Goal: Task Accomplishment & Management: Use online tool/utility

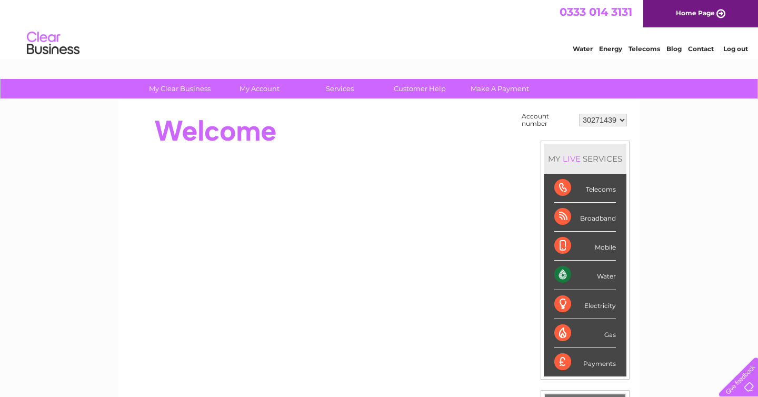
click at [606, 280] on div "Water" at bounding box center [585, 275] width 62 height 29
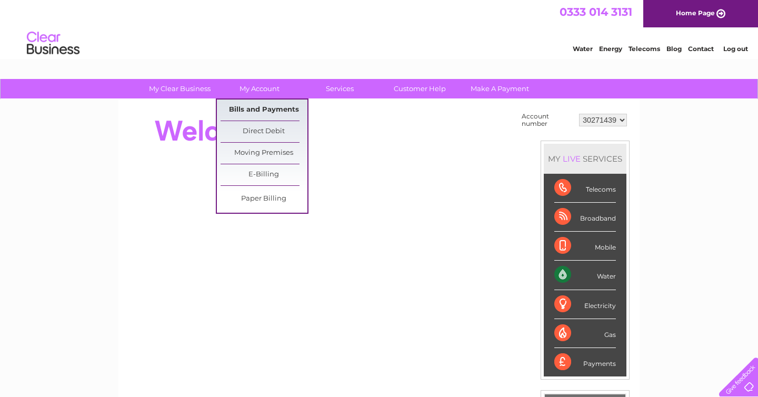
click at [268, 104] on link "Bills and Payments" at bounding box center [264, 110] width 87 height 21
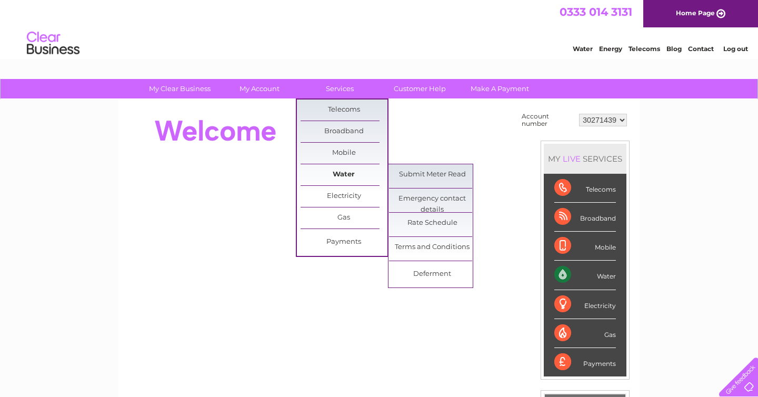
click at [339, 175] on link "Water" at bounding box center [344, 174] width 87 height 21
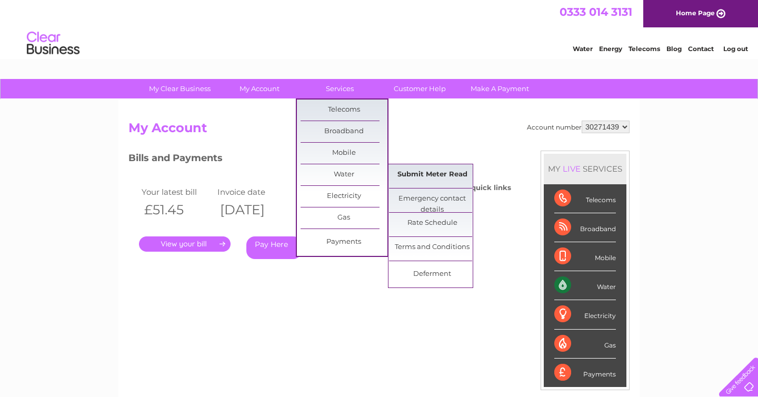
click at [448, 175] on link "Submit Meter Read" at bounding box center [432, 174] width 87 height 21
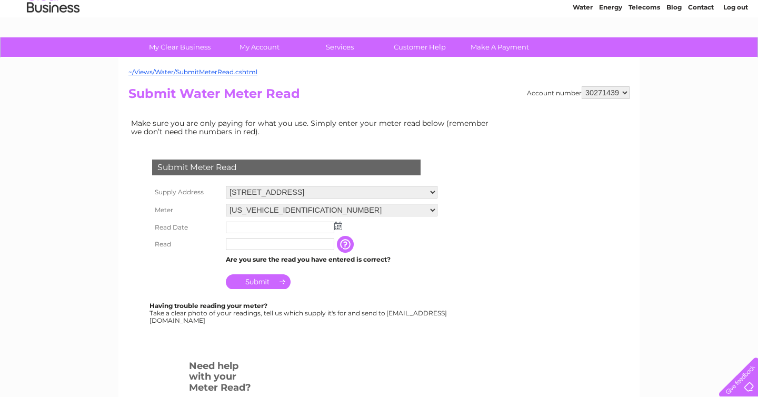
scroll to position [57, 0]
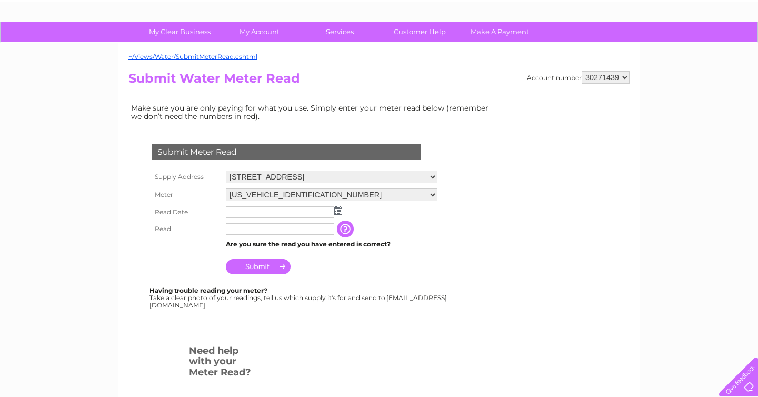
click at [306, 213] on input "text" at bounding box center [280, 212] width 108 height 12
click at [341, 213] on img at bounding box center [339, 211] width 8 height 8
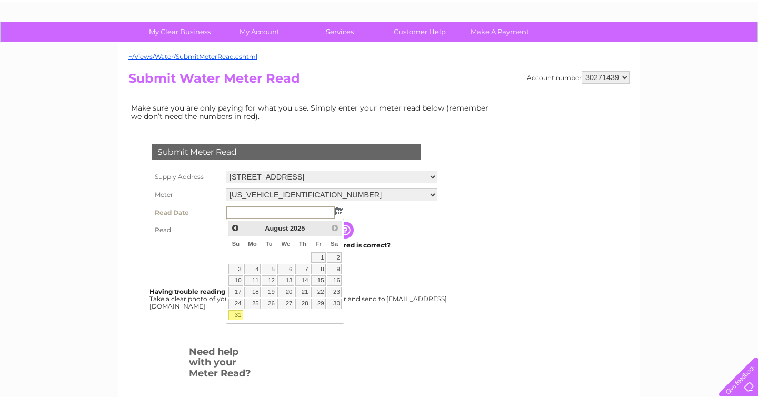
click at [236, 318] on link "31" at bounding box center [236, 315] width 15 height 11
type input "2025/08/31"
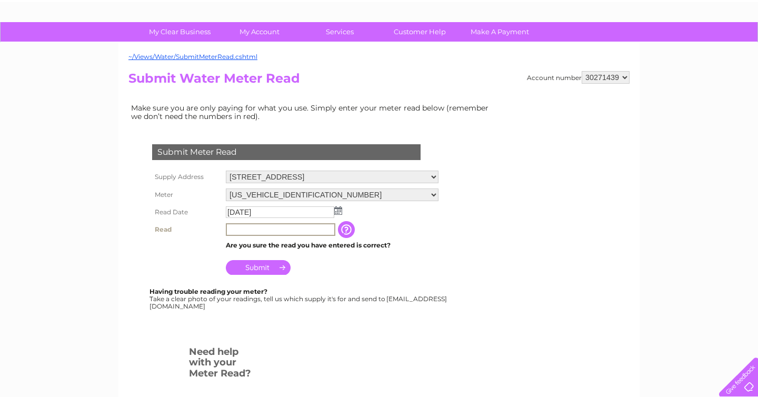
click at [245, 232] on input "text" at bounding box center [281, 229] width 110 height 13
type input "3228"
click at [274, 267] on input "Submit" at bounding box center [258, 267] width 65 height 15
